Goal: Task Accomplishment & Management: Manage account settings

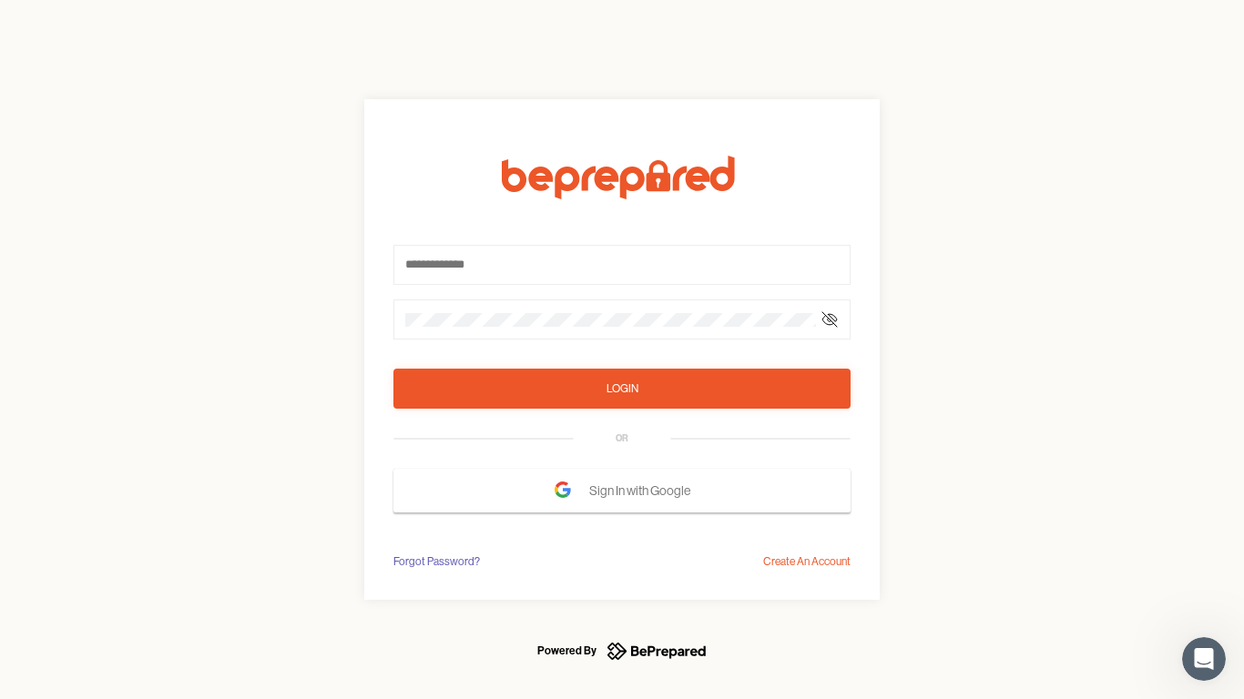
click at [622, 350] on form "Login OR Sign In with Google" at bounding box center [621, 334] width 457 height 357
click at [830, 320] on icon at bounding box center [829, 319] width 15 height 15
click at [622, 389] on div "Login" at bounding box center [623, 389] width 32 height 18
click at [622, 491] on span "Sign In with Google" at bounding box center [644, 491] width 110 height 33
click at [435, 562] on div "Forgot Password?" at bounding box center [436, 562] width 87 height 18
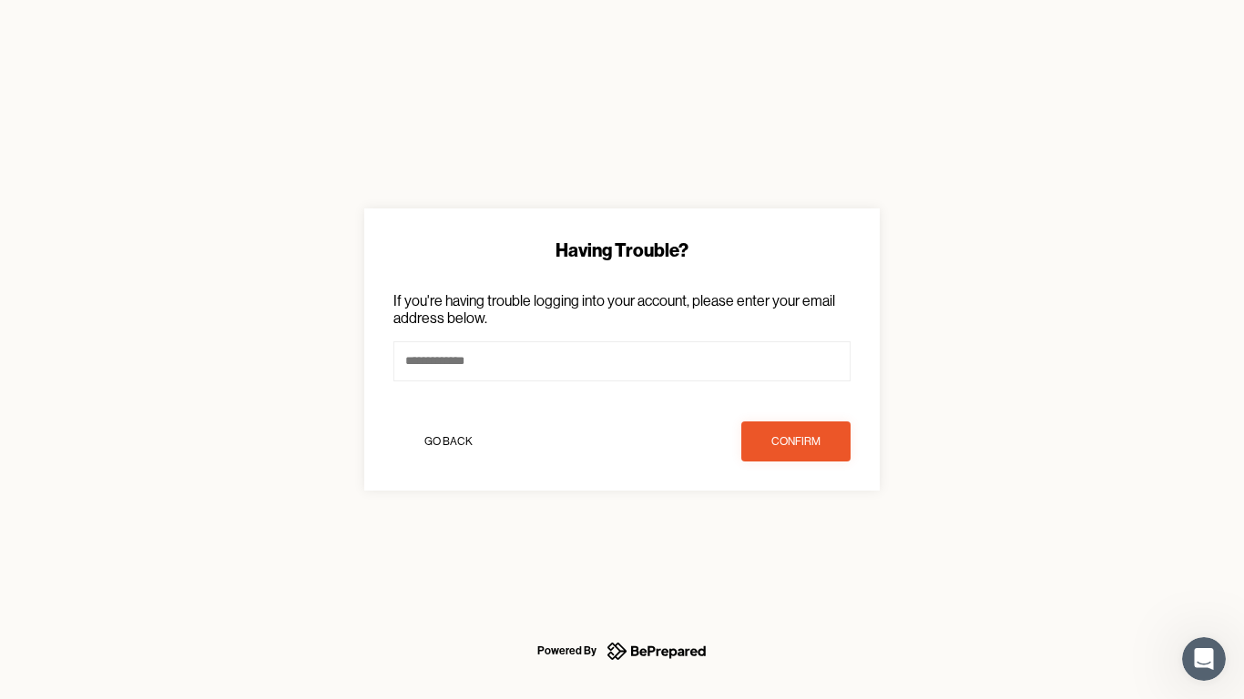
click at [807, 562] on div "Having Trouble? If you're having trouble logging into your account, please ente…" at bounding box center [622, 349] width 1244 height 699
click at [1204, 659] on icon "Open Intercom Messenger" at bounding box center [1204, 660] width 30 height 30
